Goal: Transaction & Acquisition: Book appointment/travel/reservation

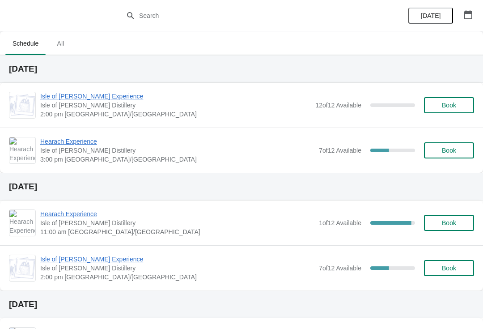
click at [93, 97] on span "Isle of [PERSON_NAME] Experience" at bounding box center [175, 96] width 271 height 9
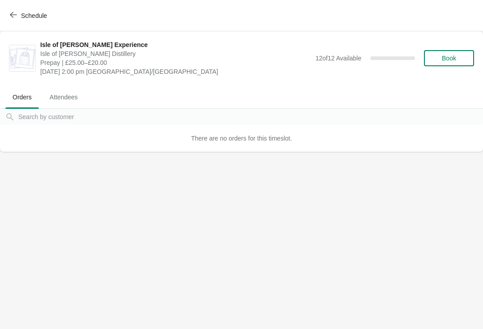
click at [20, 22] on button "Schedule" at bounding box center [29, 16] width 50 height 16
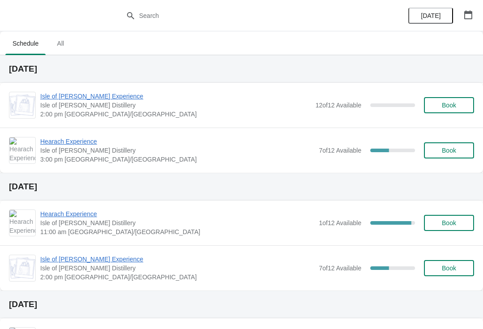
click at [85, 140] on span "Hearach Experience" at bounding box center [177, 141] width 274 height 9
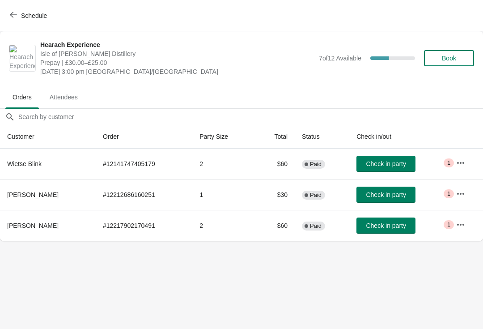
click at [30, 23] on button "Schedule" at bounding box center [29, 16] width 50 height 16
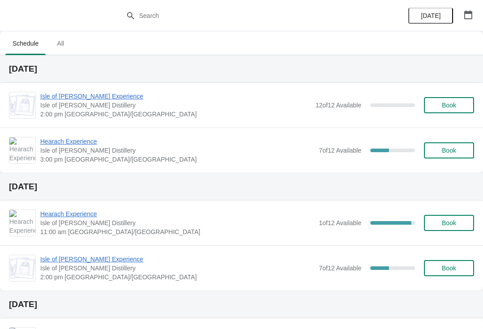
click at [68, 145] on span "Hearach Experience" at bounding box center [177, 141] width 274 height 9
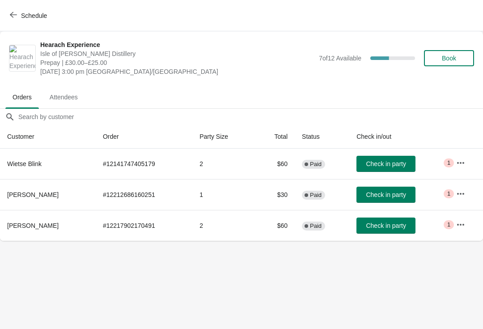
click at [463, 60] on span "Book" at bounding box center [449, 58] width 34 height 7
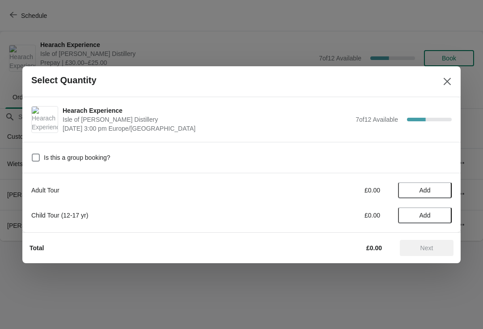
click at [436, 185] on button "Add" at bounding box center [425, 190] width 54 height 16
click at [442, 188] on icon at bounding box center [440, 189] width 9 height 9
click at [436, 250] on span "Next" at bounding box center [426, 247] width 39 height 7
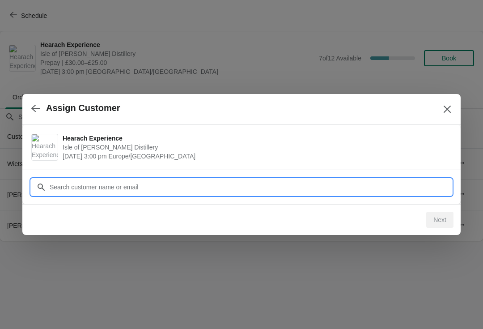
click at [70, 182] on input "Customer" at bounding box center [250, 187] width 403 height 16
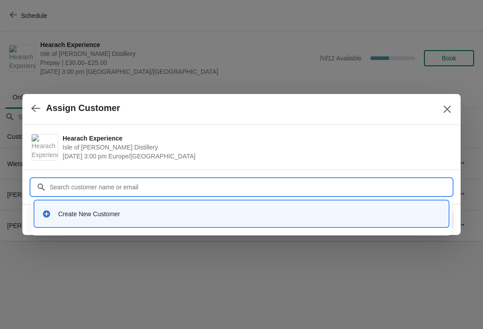
click at [69, 205] on div "Create New Customer" at bounding box center [241, 214] width 406 height 18
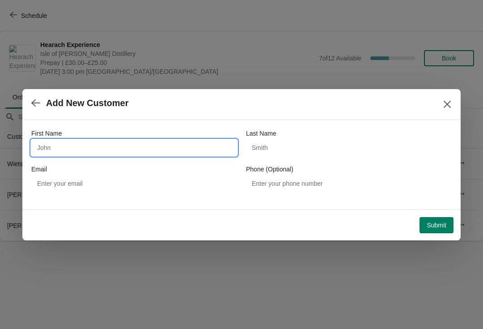
click at [51, 146] on input "First Name" at bounding box center [134, 148] width 206 height 16
type input "Stephen"
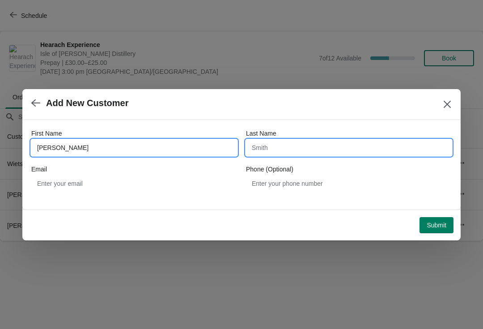
click at [264, 145] on input "Last Name" at bounding box center [349, 148] width 206 height 16
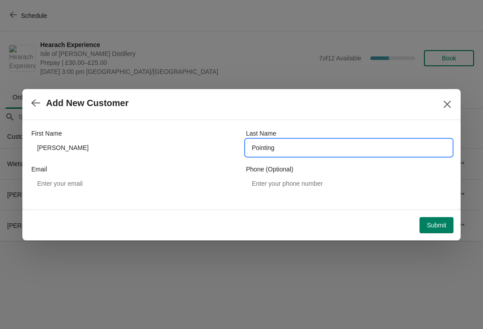
type input "Pointing"
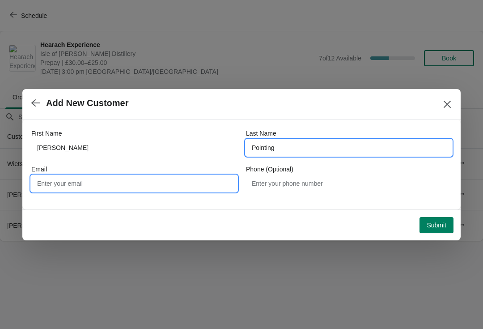
click at [60, 179] on input "Email" at bounding box center [134, 183] width 206 height 16
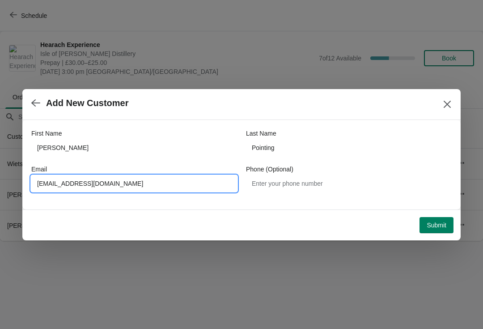
type input "Spointing56@gmail.com"
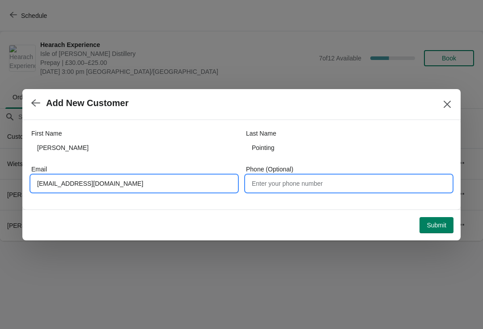
click at [286, 185] on input "Phone (Optional)" at bounding box center [349, 183] width 206 height 16
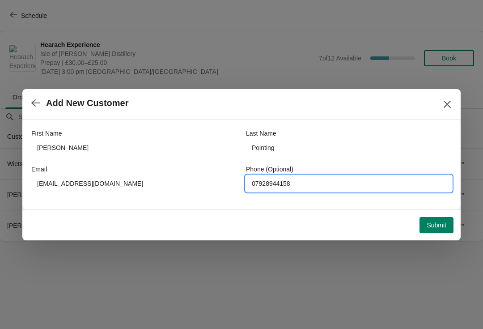
type input "07928944158"
click at [442, 224] on span "Submit" at bounding box center [437, 225] width 20 height 7
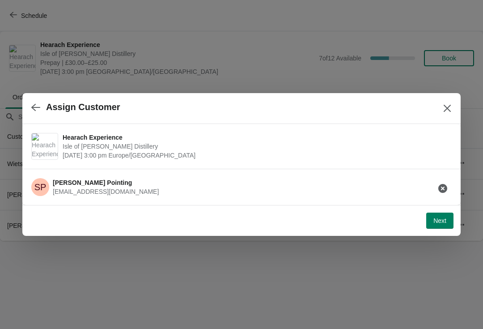
click at [448, 213] on button "Next" at bounding box center [439, 221] width 27 height 16
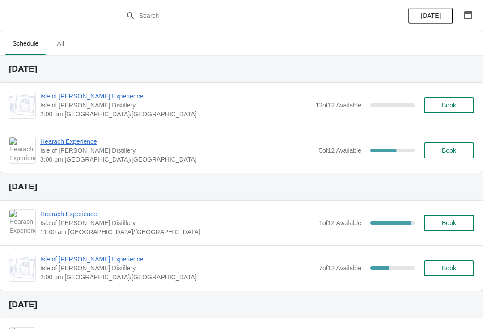
click at [65, 92] on span "Isle of [PERSON_NAME] Experience" at bounding box center [175, 96] width 271 height 9
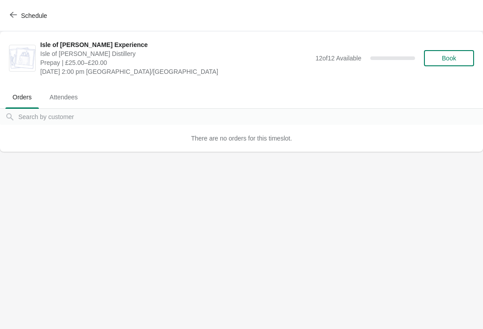
click at [15, 20] on button "Schedule" at bounding box center [29, 16] width 50 height 16
